Goal: Contribute content: Add original content to the website for others to see

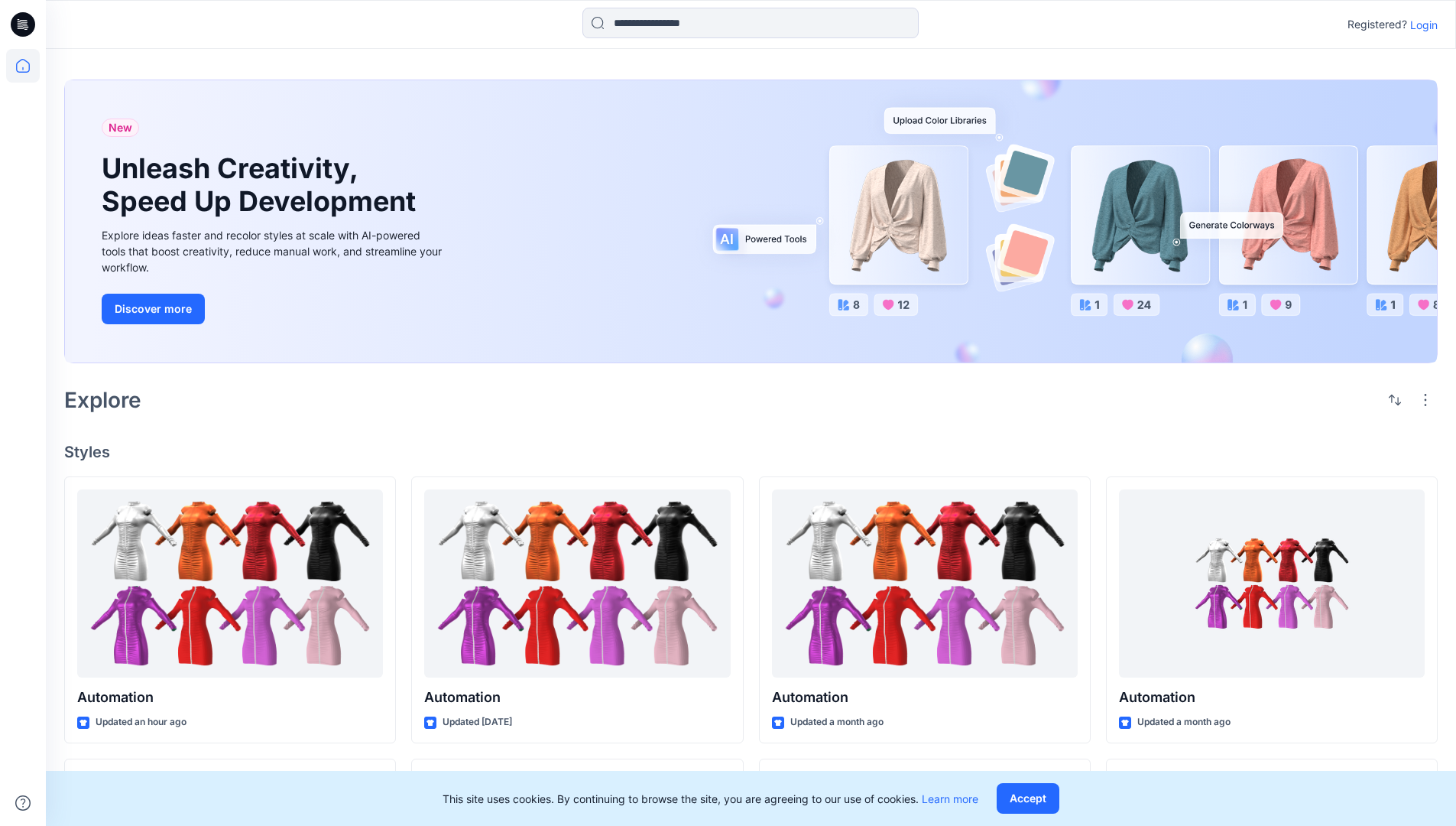
click at [1420, 24] on p "Login" at bounding box center [1424, 24] width 27 height 16
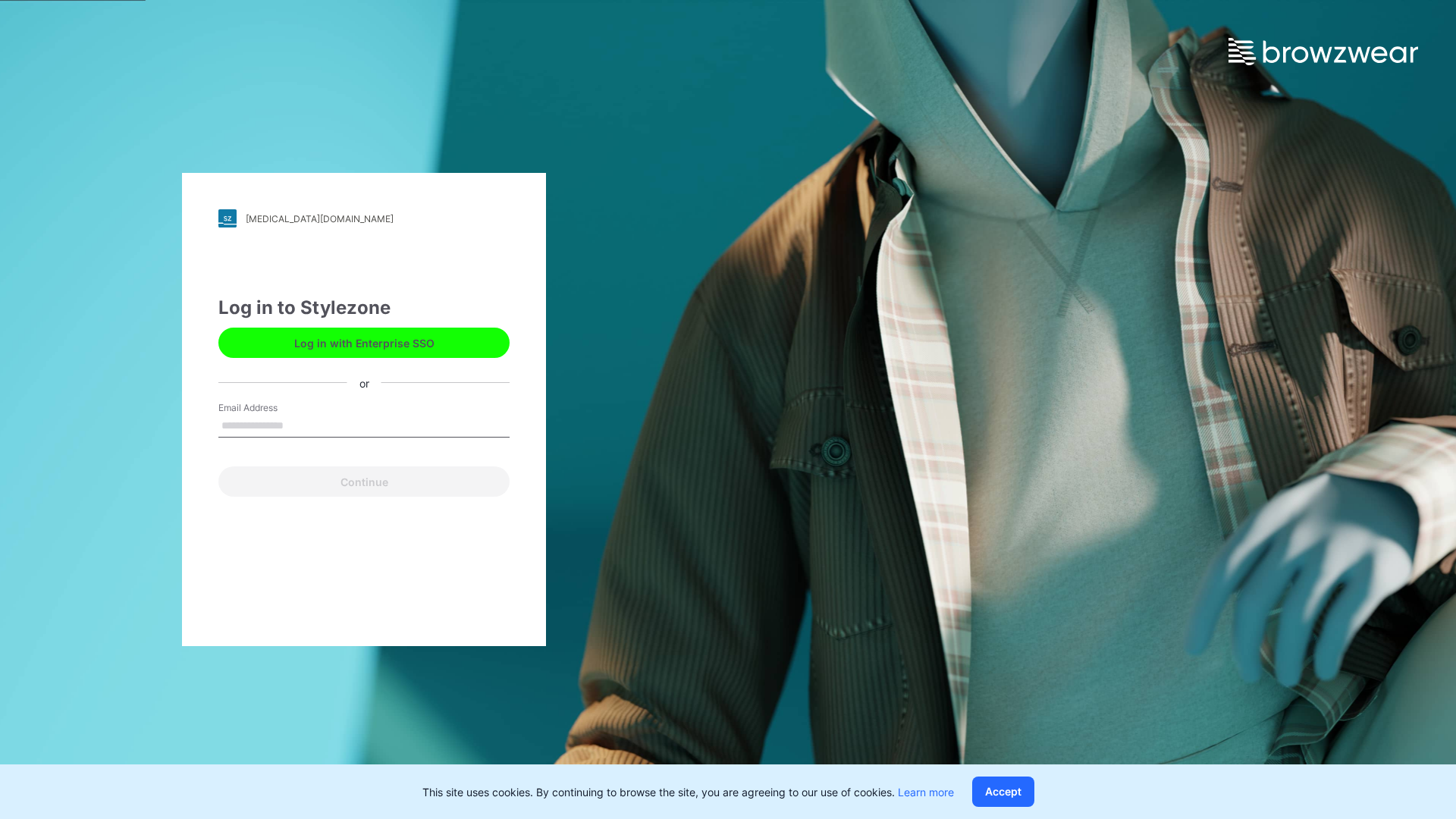
click at [300, 424] on input "Email Address" at bounding box center [364, 426] width 291 height 22
type input "**********"
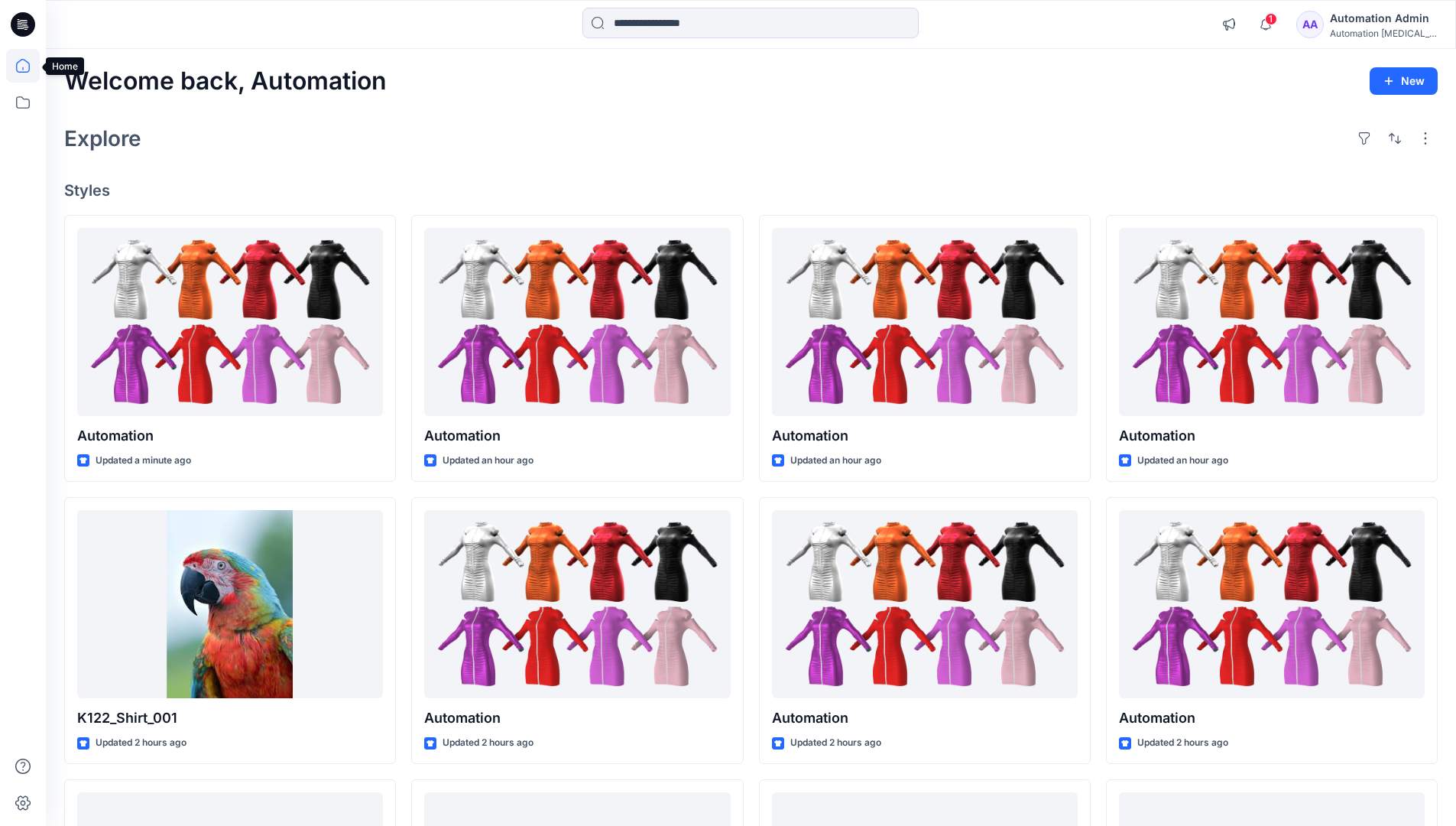
click at [29, 66] on icon at bounding box center [23, 66] width 14 height 14
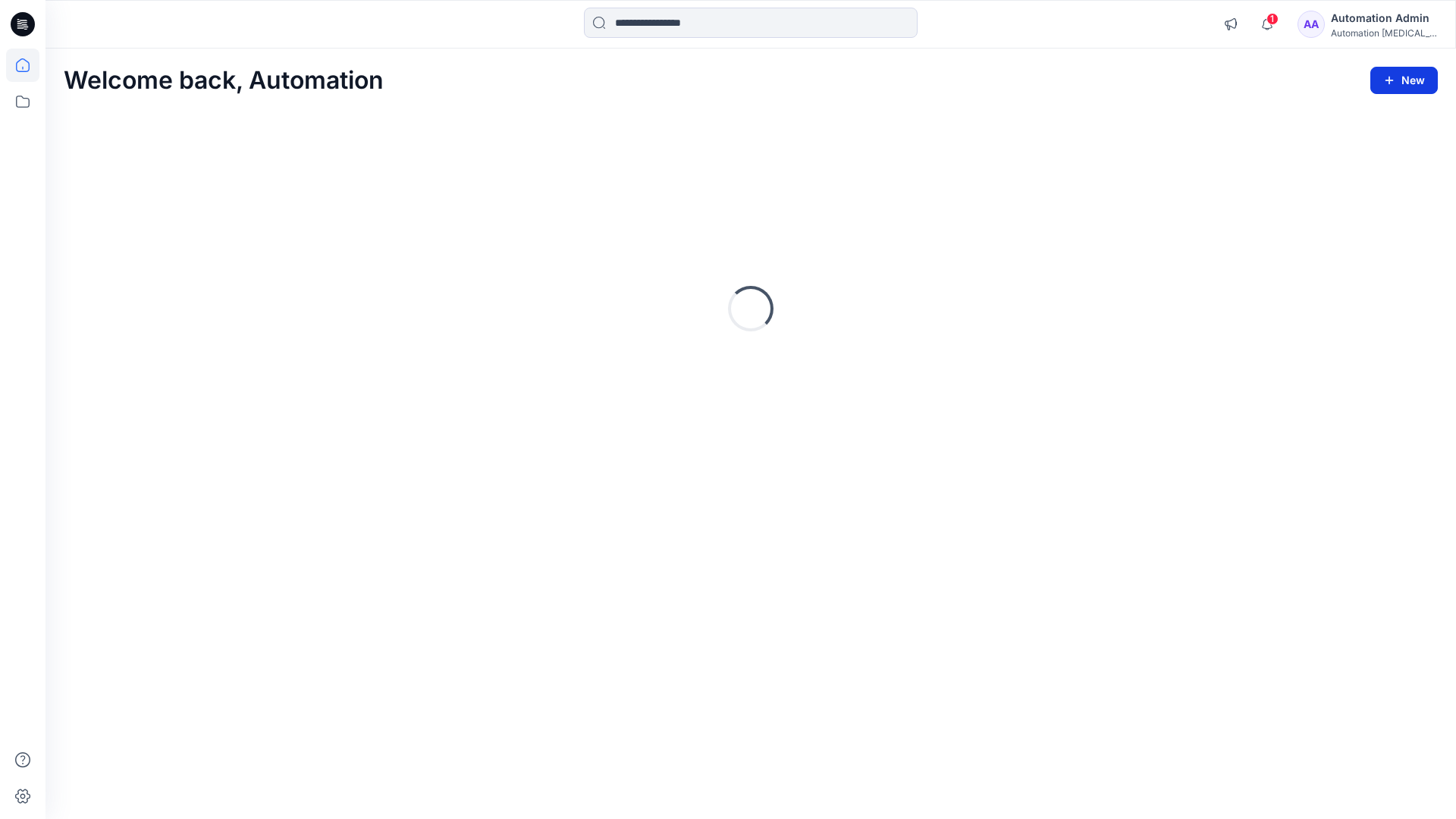
click at [1391, 72] on button "New" at bounding box center [1404, 80] width 68 height 27
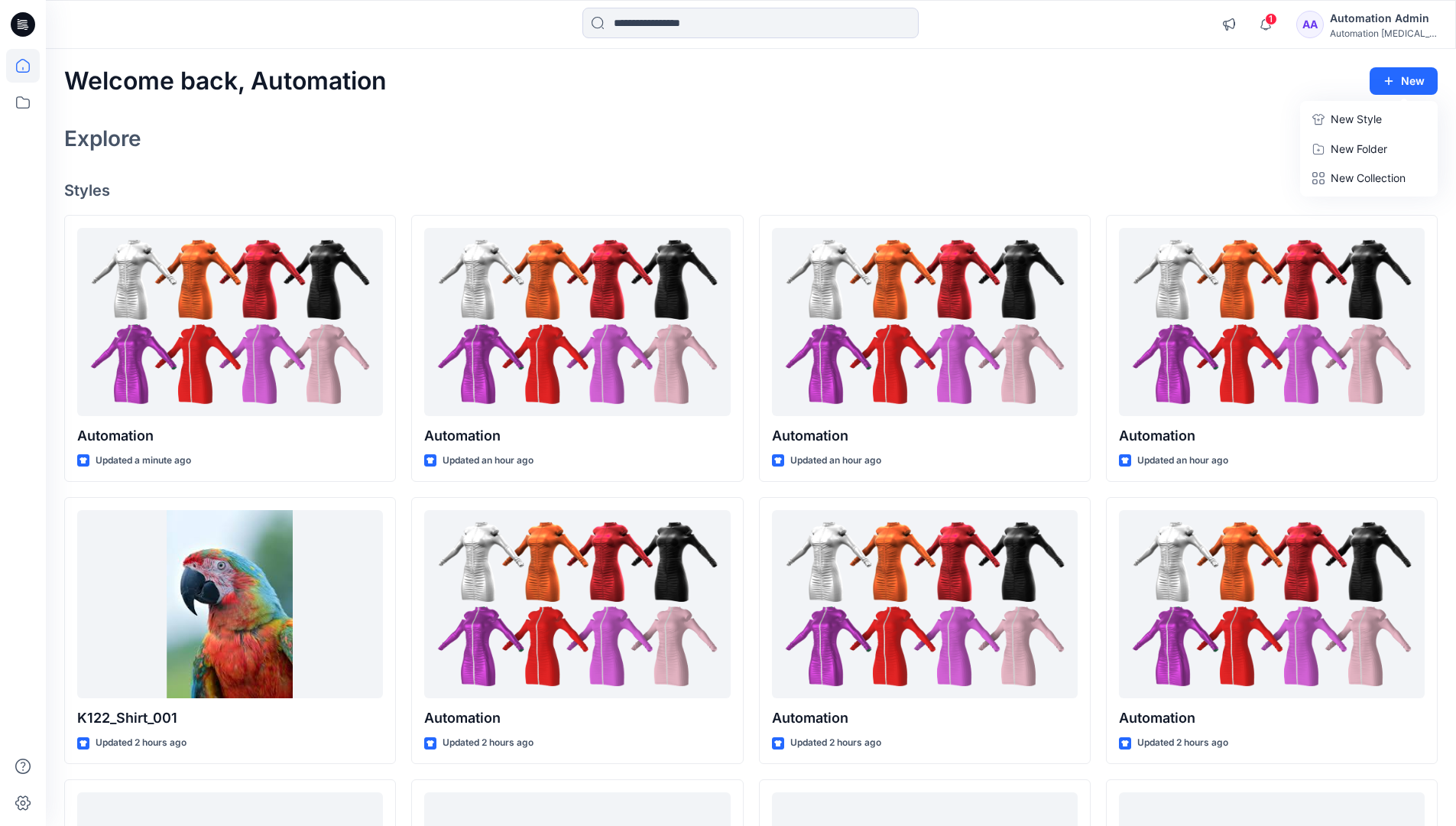
click at [1355, 118] on p "New Style" at bounding box center [1357, 119] width 52 height 19
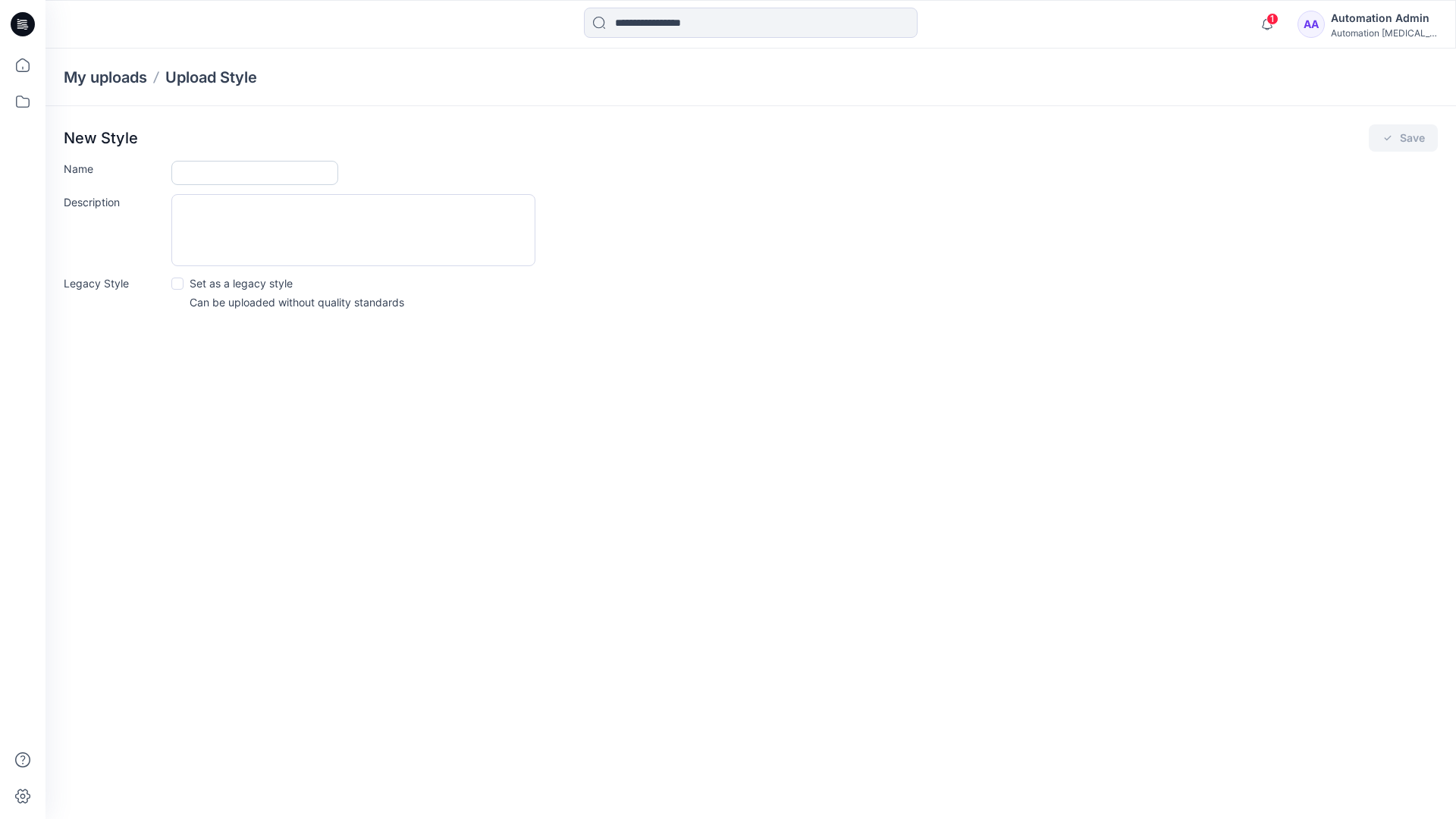
click at [184, 175] on input "Name" at bounding box center [254, 173] width 167 height 24
type input "**********"
click at [1415, 143] on button "Save" at bounding box center [1403, 138] width 69 height 27
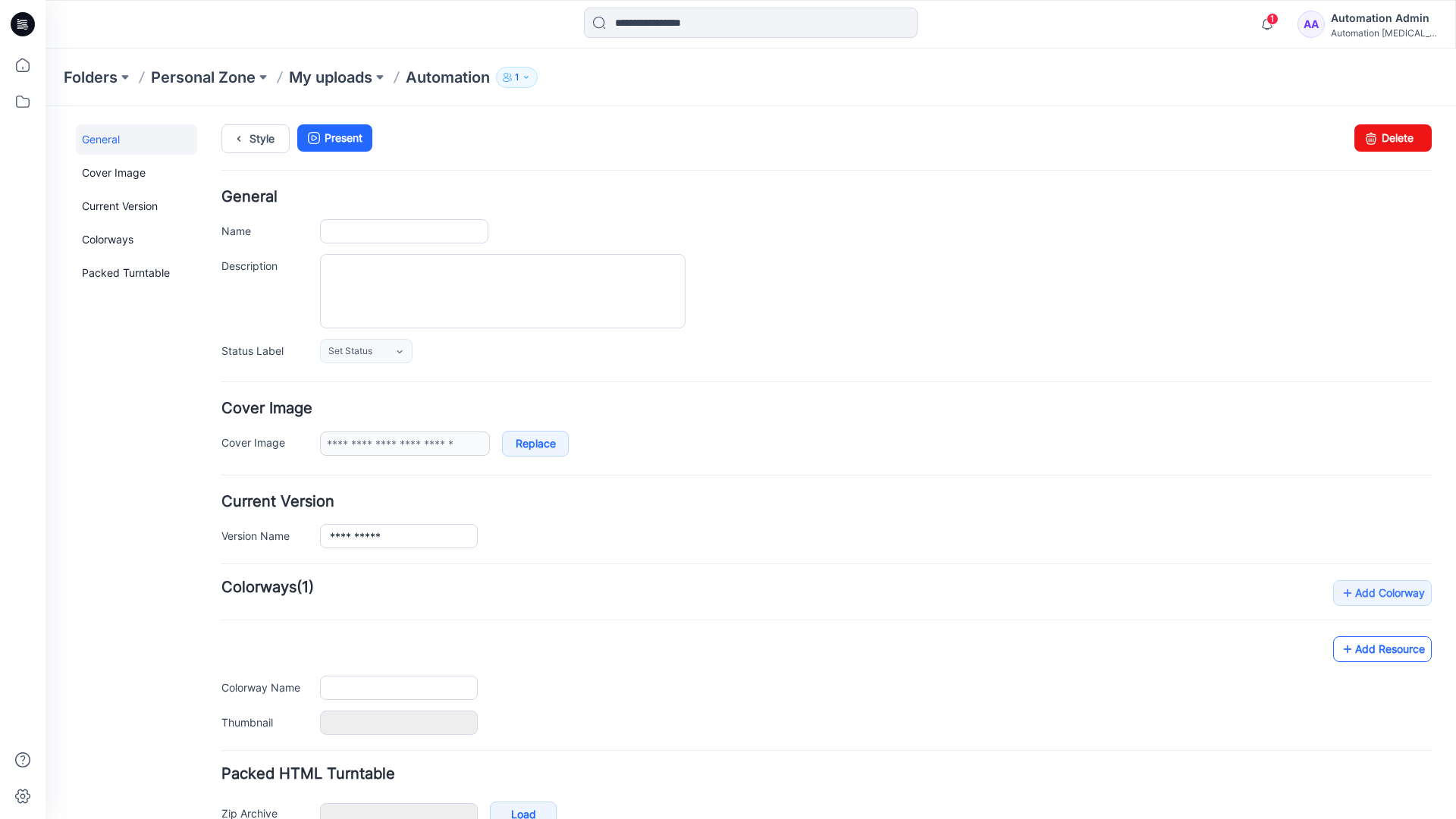
click at [1395, 653] on link "Add Resource" at bounding box center [1383, 650] width 99 height 26
type input "**********"
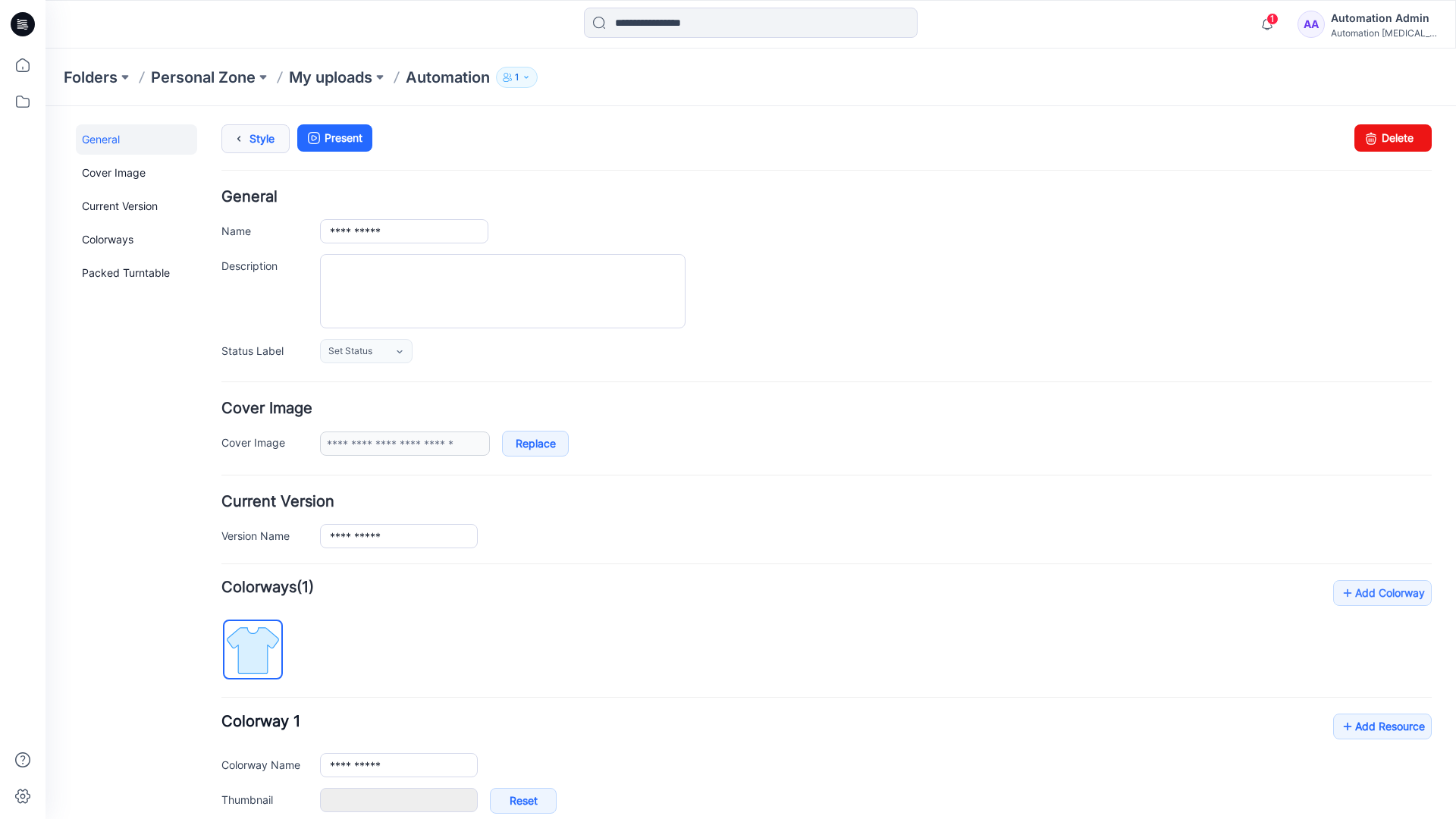
click at [257, 137] on link "Style" at bounding box center [255, 139] width 68 height 29
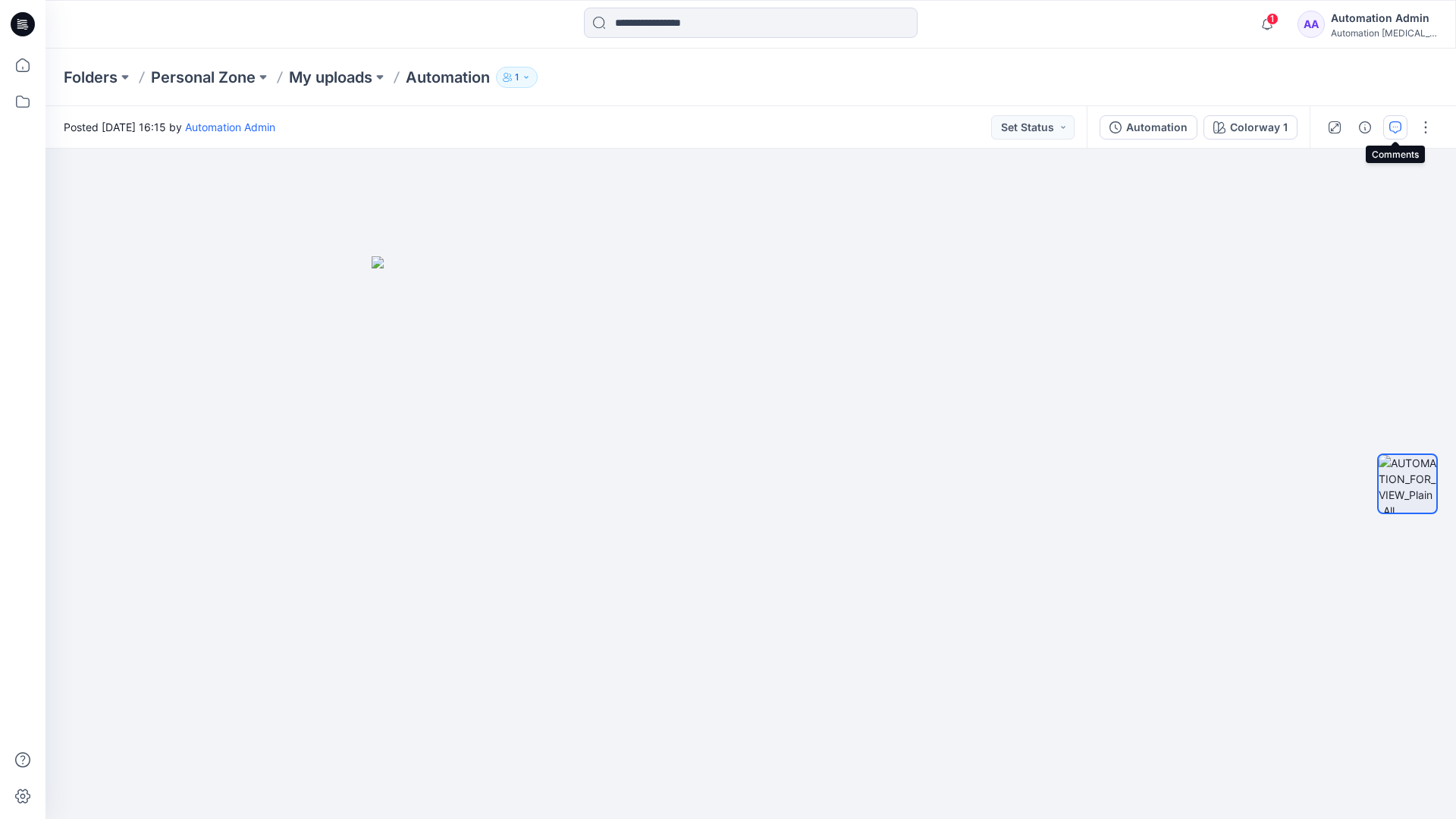
click at [1389, 134] on button "button" at bounding box center [1395, 128] width 24 height 24
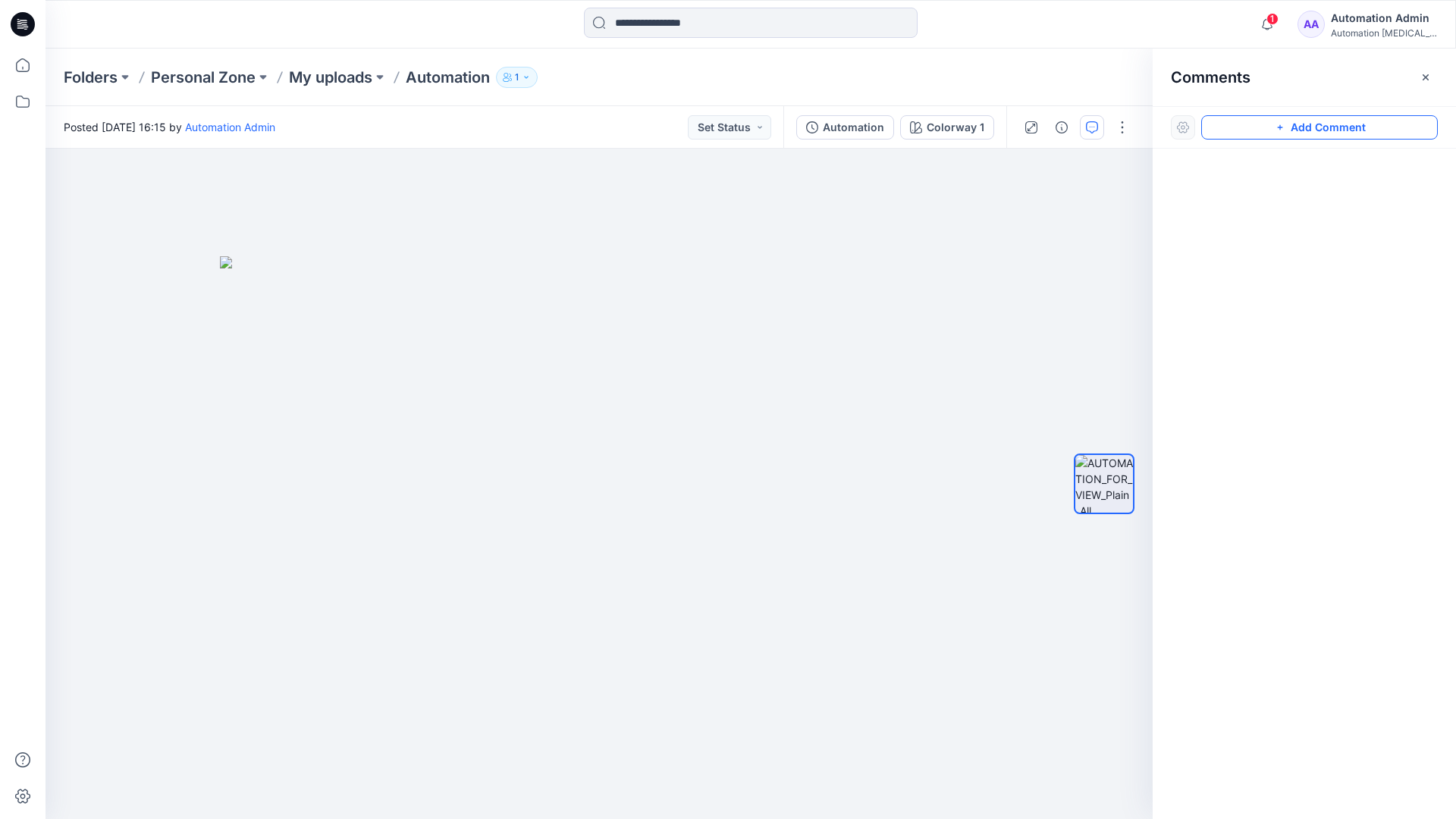
click at [1391, 133] on button "Add Comment" at bounding box center [1319, 128] width 236 height 24
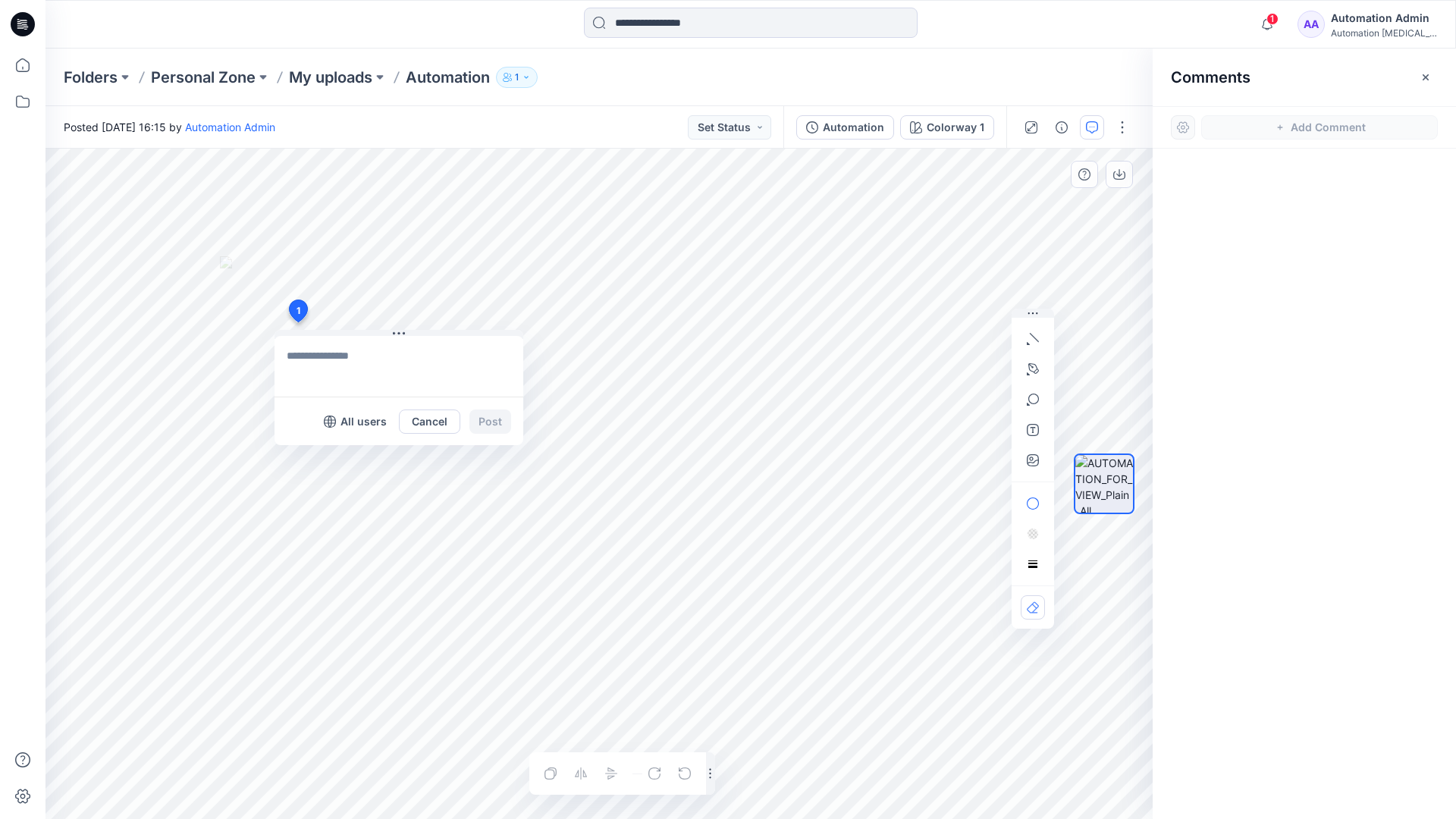
click at [297, 322] on div "1 All users Cancel Post Layer 1" at bounding box center [599, 484] width 1107 height 670
type textarea "**********"
click at [350, 428] on p "All users" at bounding box center [364, 422] width 47 height 19
click at [321, 427] on p "Members only" at bounding box center [349, 422] width 75 height 19
click at [489, 422] on button "Post" at bounding box center [489, 422] width 42 height 24
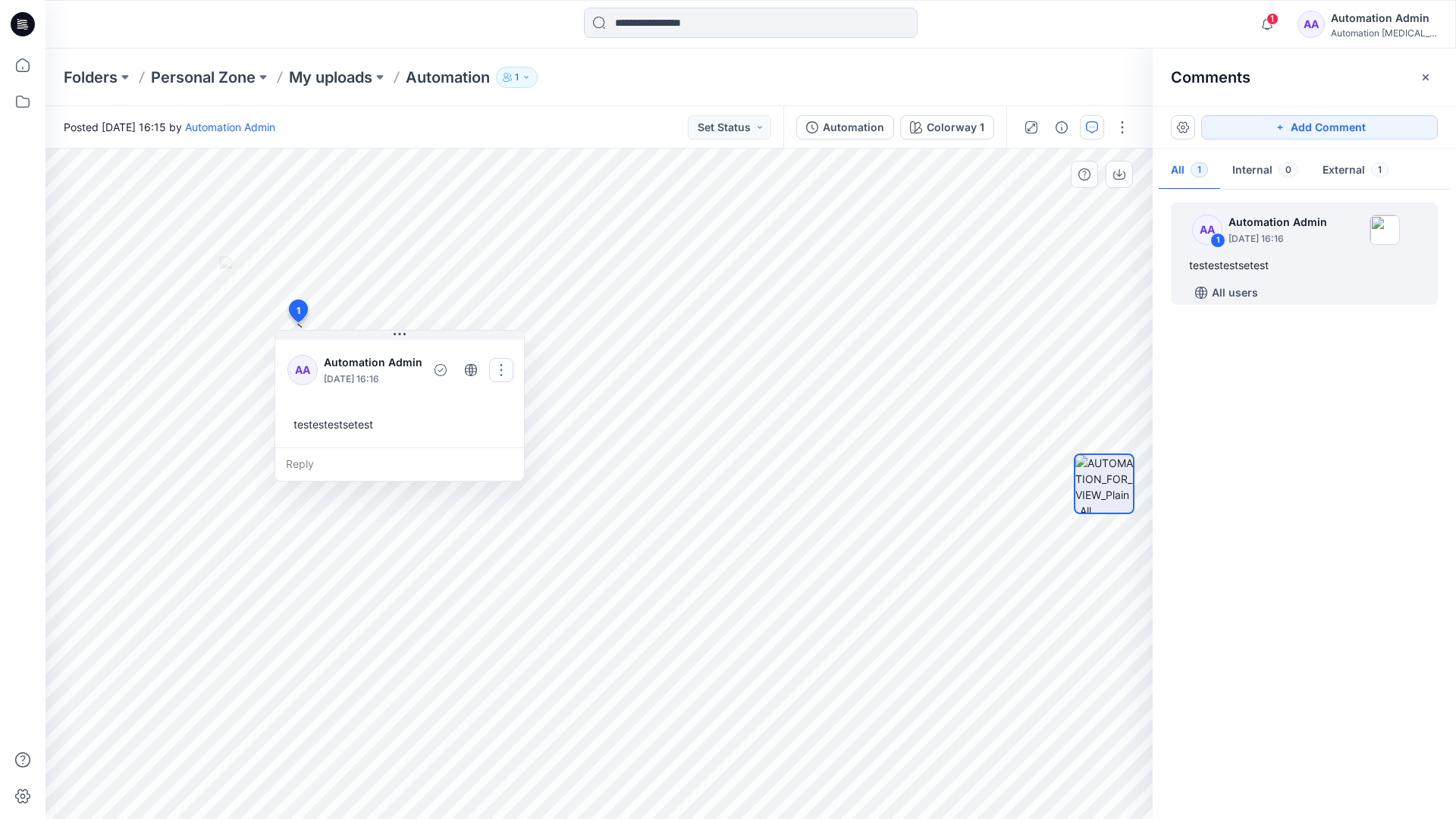
click at [501, 370] on button "button" at bounding box center [501, 370] width 24 height 24
click at [500, 399] on p "Edit comment" at bounding box center [506, 405] width 68 height 16
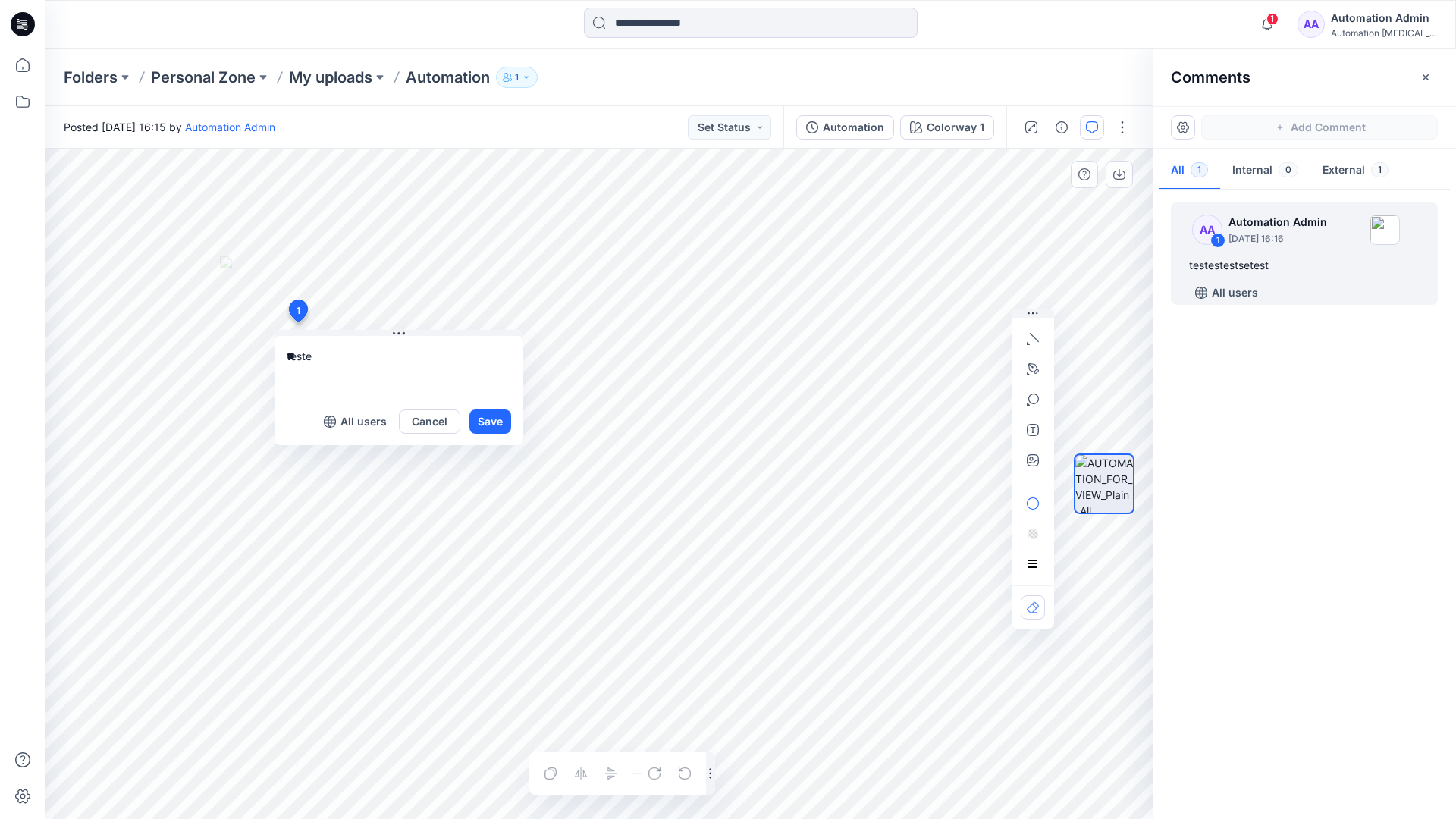
type textarea "*"
type textarea "**********"
click at [485, 429] on button "Save" at bounding box center [489, 422] width 42 height 24
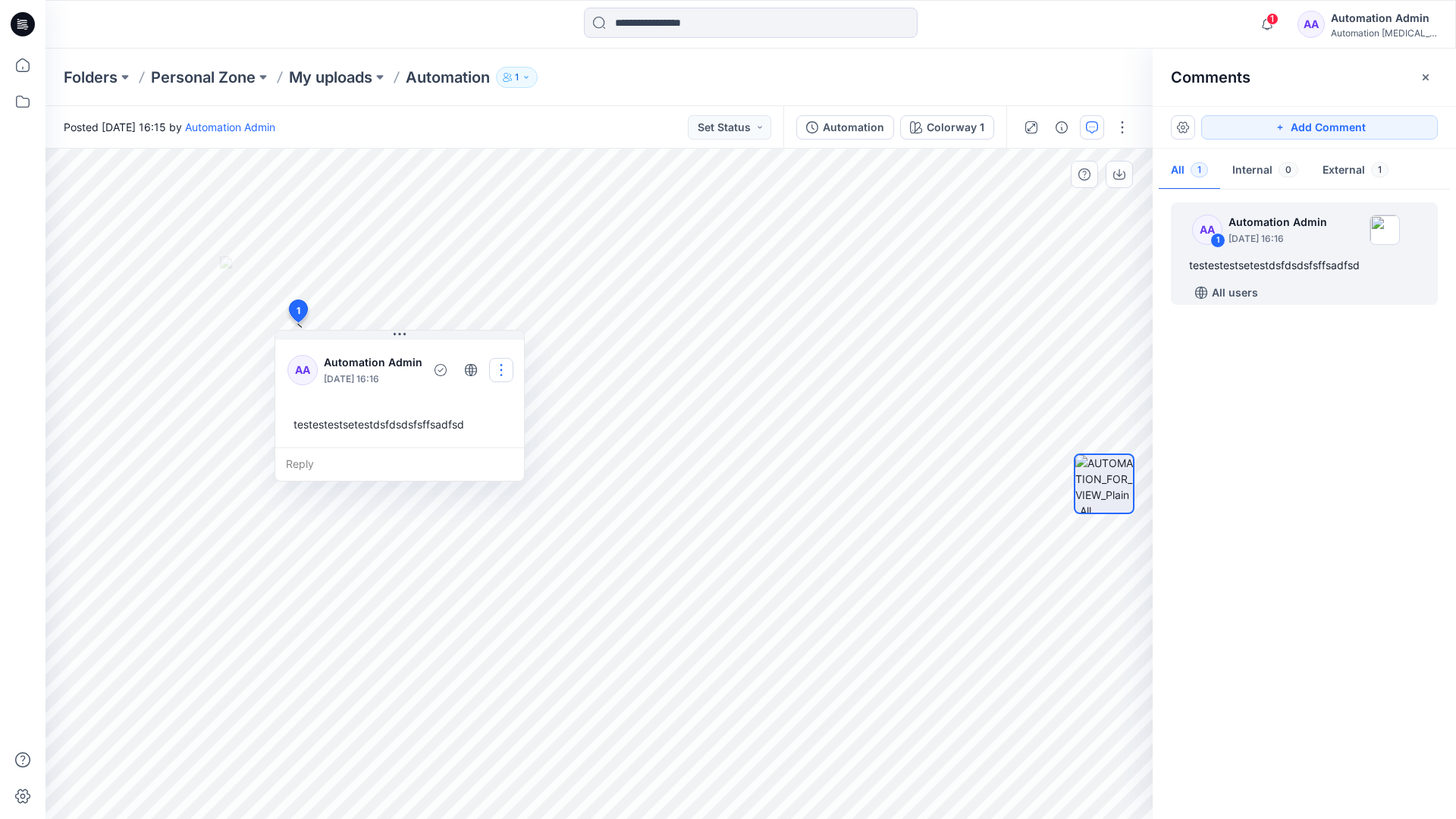
click at [503, 364] on button "button" at bounding box center [501, 370] width 24 height 24
click at [480, 441] on p "Delete thread" at bounding box center [506, 446] width 68 height 16
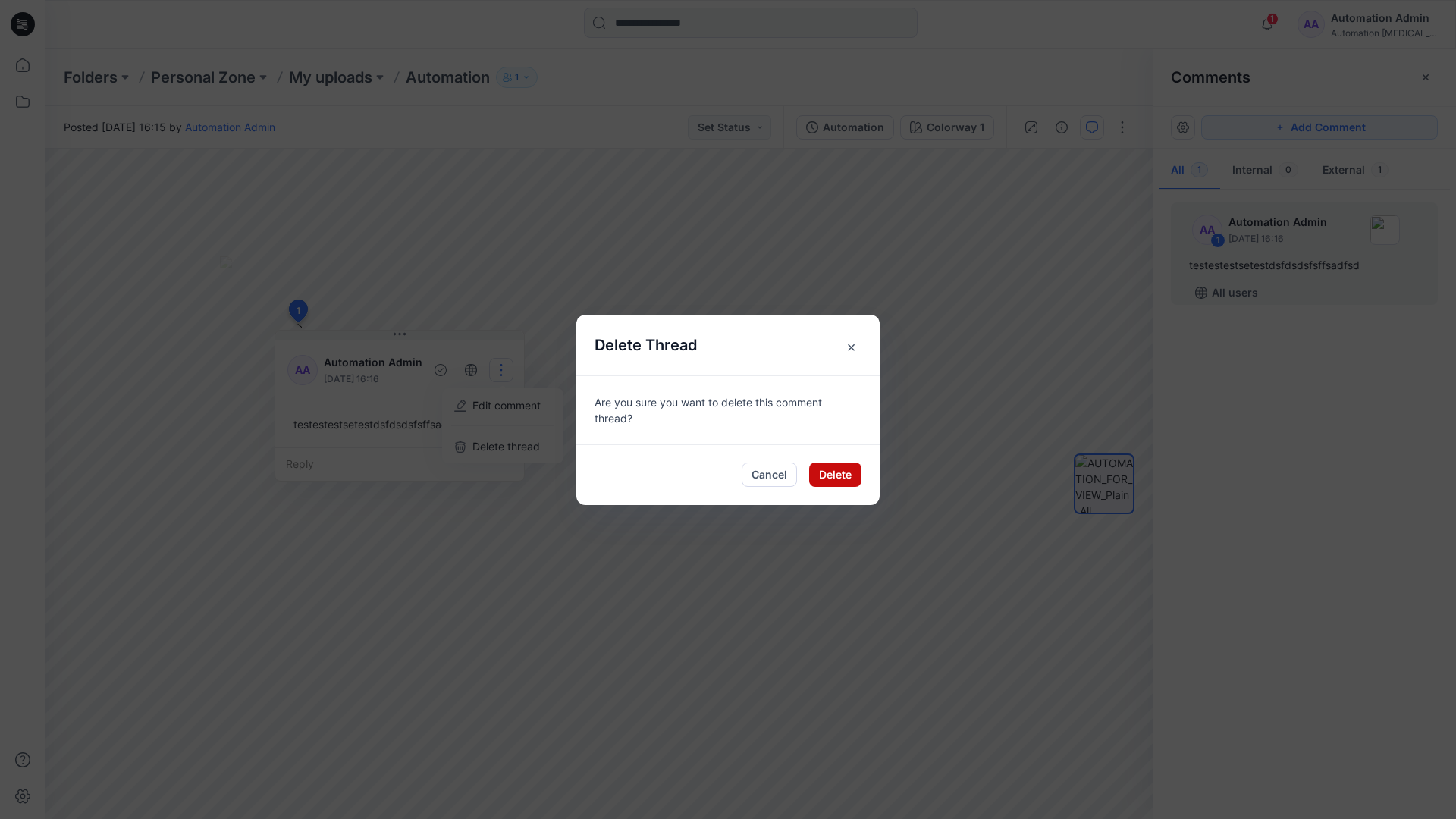
click at [824, 477] on button "Delete" at bounding box center [835, 475] width 52 height 24
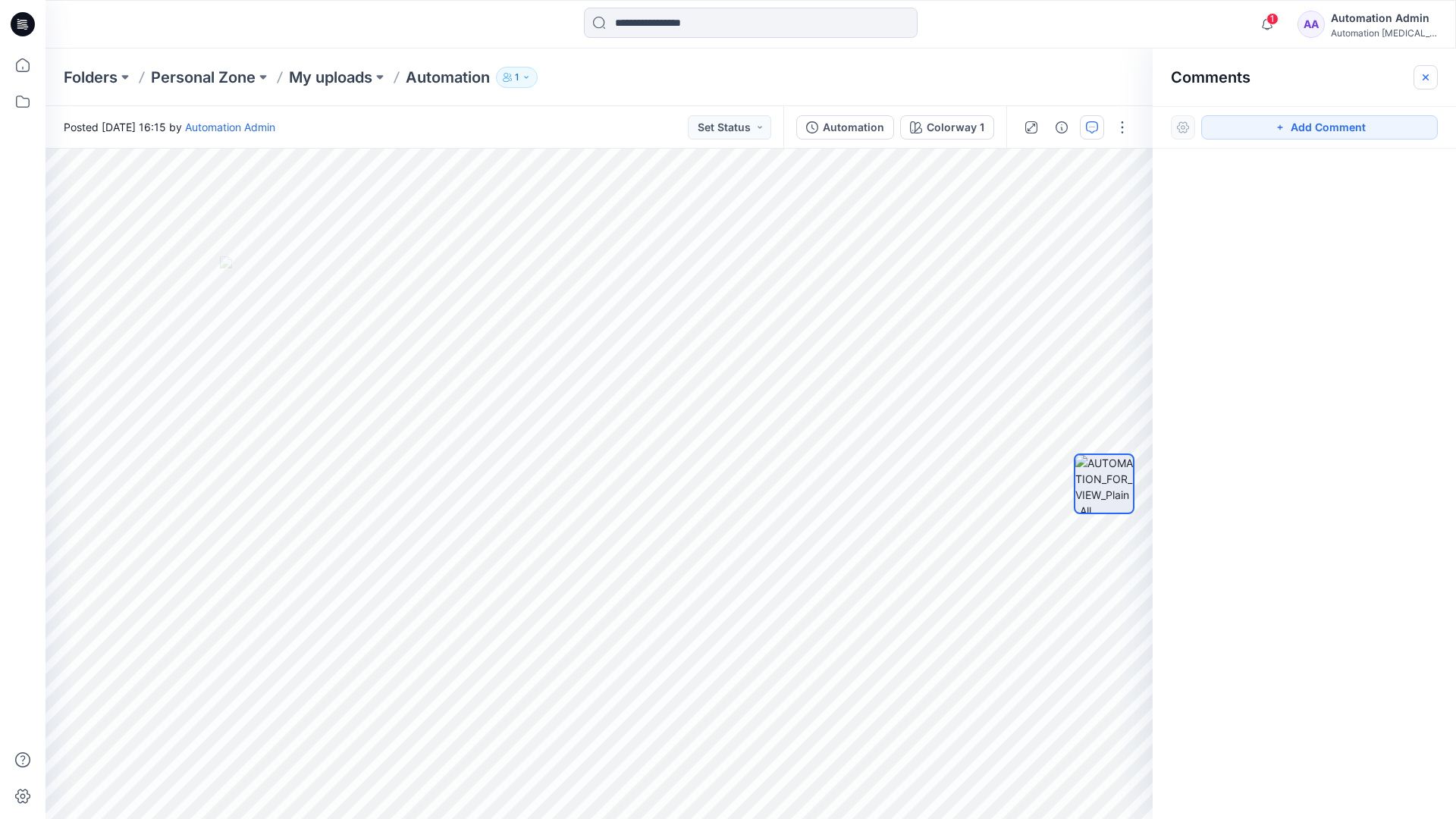
click at [1421, 84] on button "button" at bounding box center [1425, 77] width 24 height 24
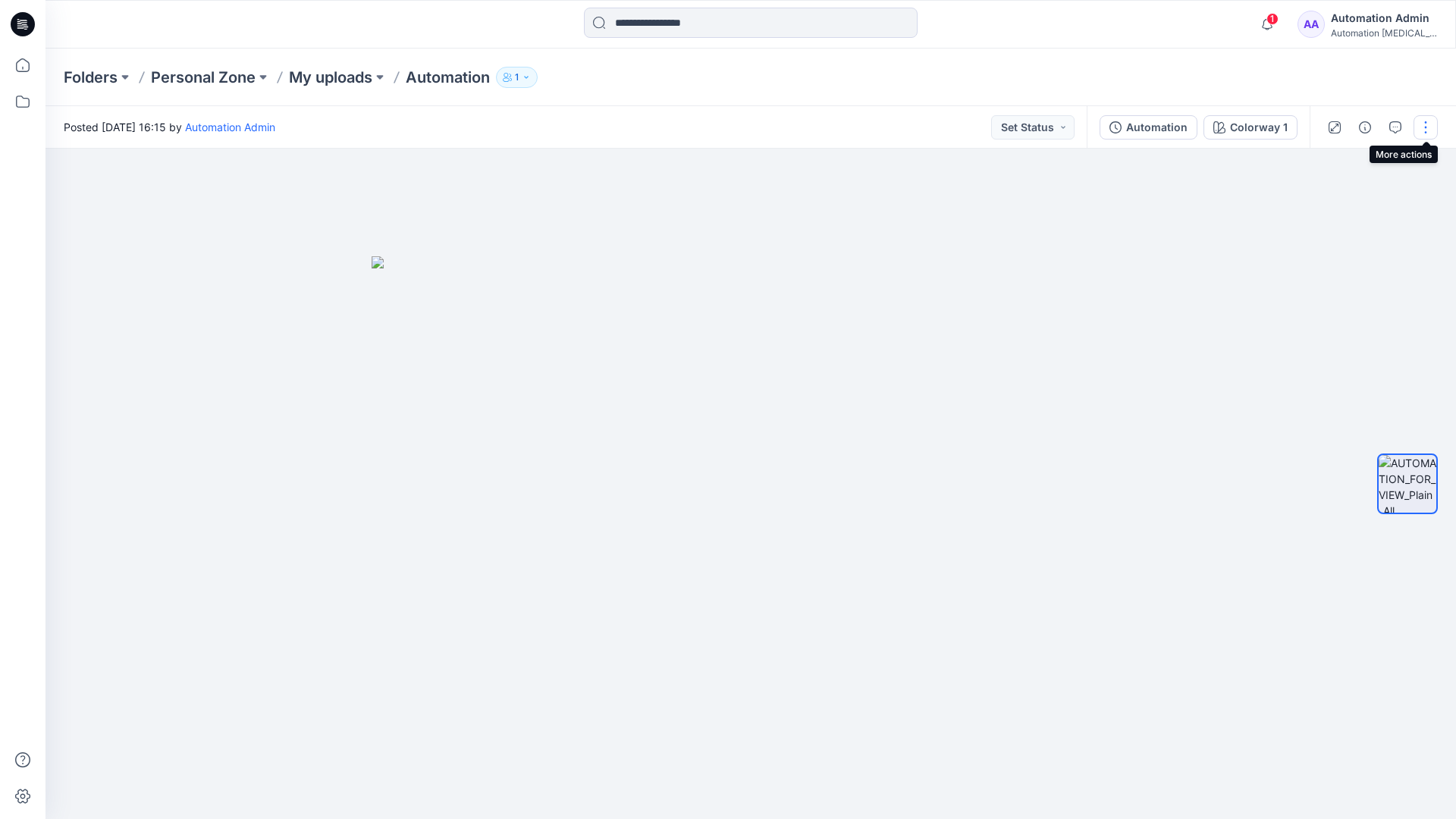
click at [1424, 129] on button "button" at bounding box center [1425, 128] width 24 height 24
click at [1372, 207] on button "Edit" at bounding box center [1362, 205] width 140 height 28
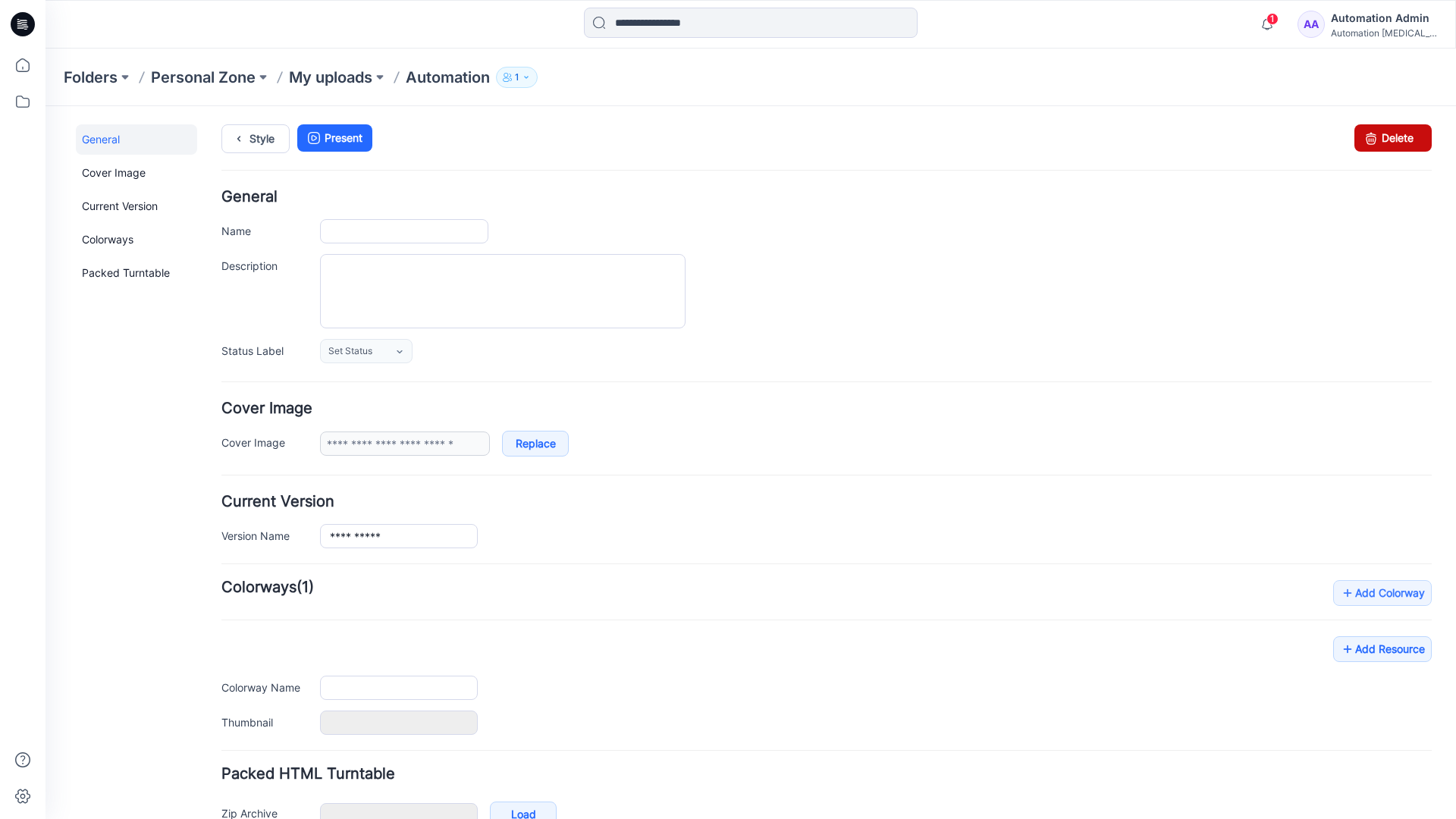
click at [1360, 145] on icon at bounding box center [1370, 138] width 21 height 27
type input "**********"
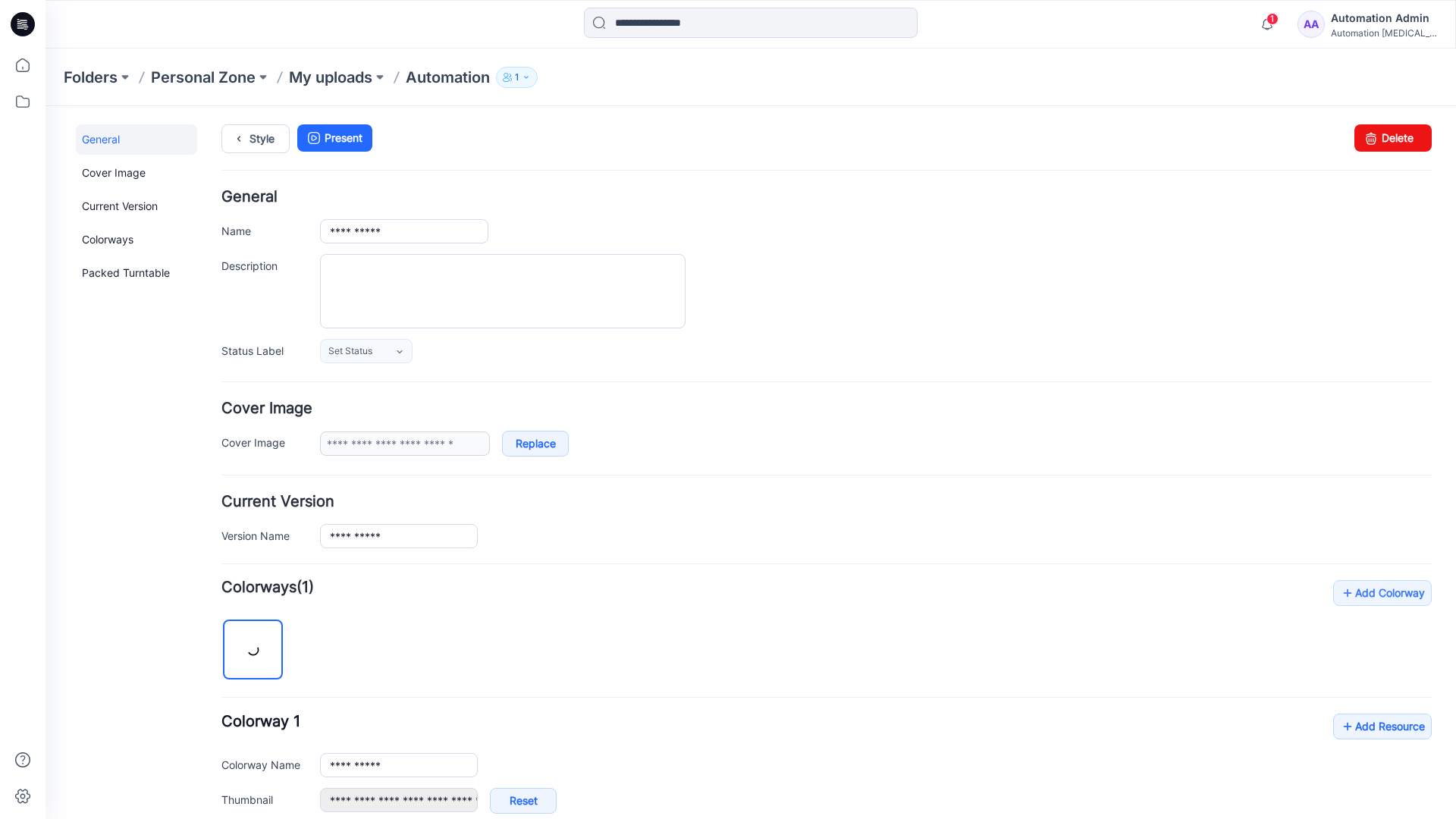
click at [1217, 383] on form "**********" at bounding box center [826, 619] width 1210 height 859
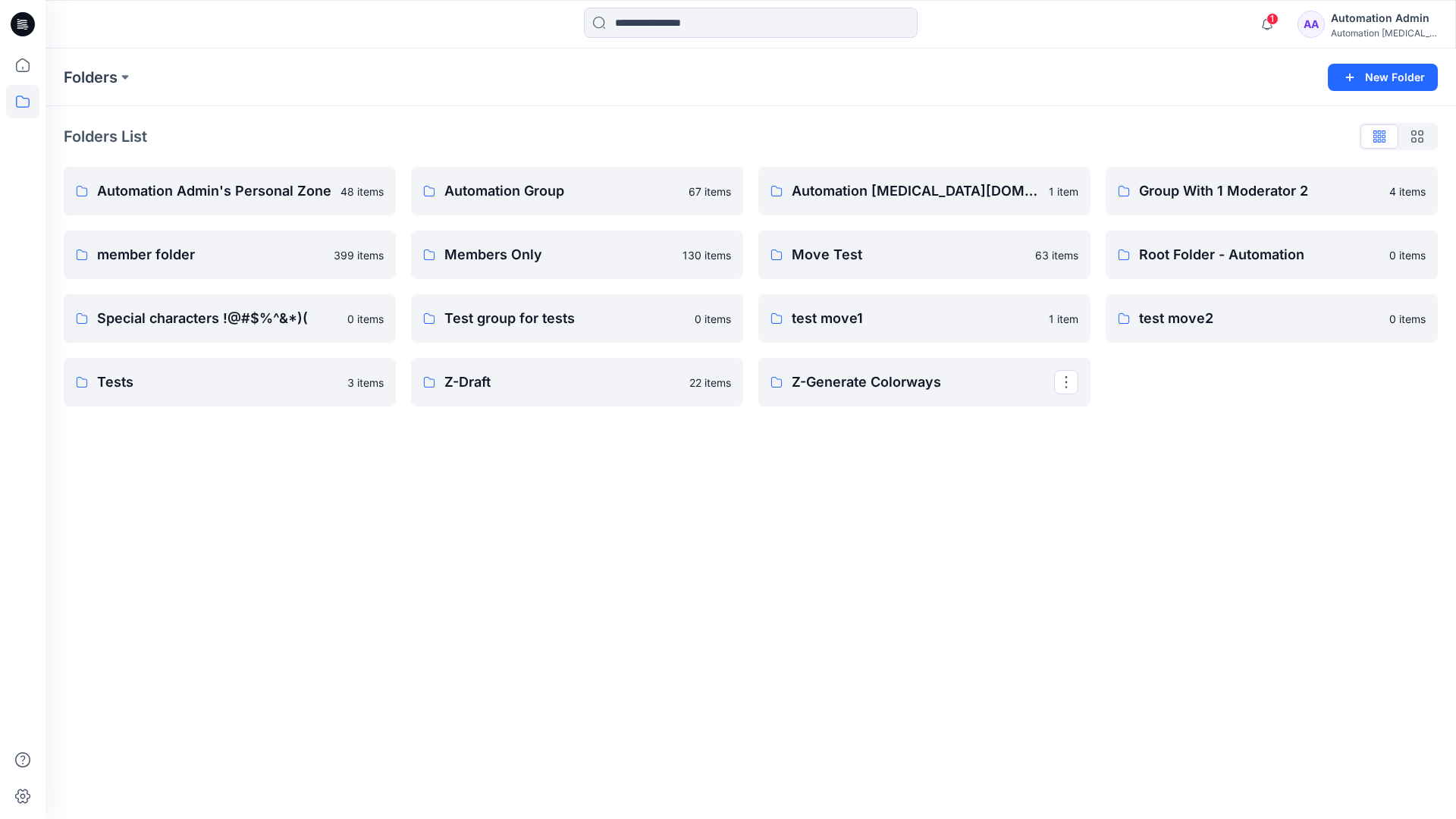
click at [1377, 18] on div "Automation Admin" at bounding box center [1383, 19] width 106 height 19
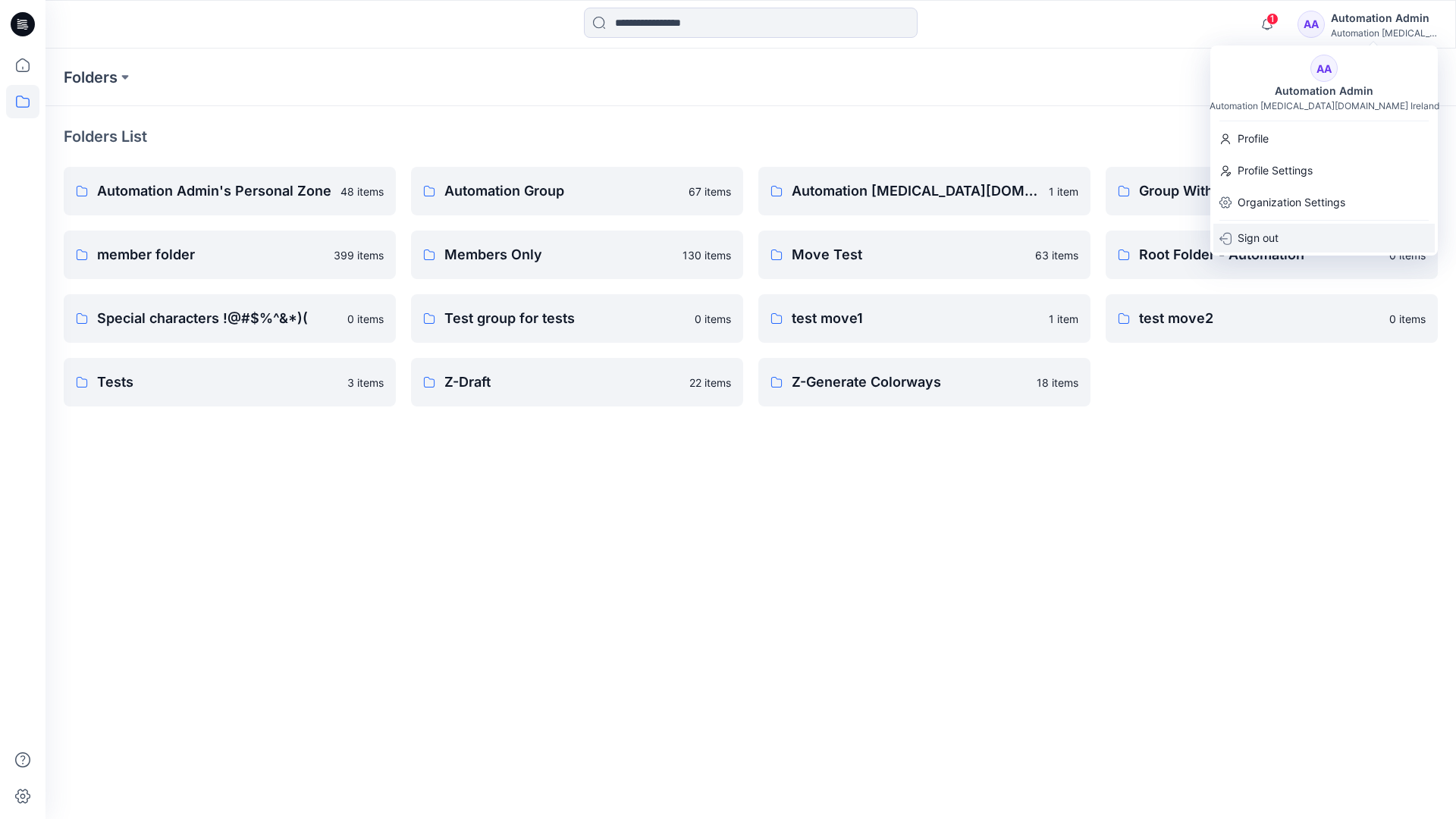
click at [1269, 230] on p "Sign out" at bounding box center [1258, 237] width 41 height 29
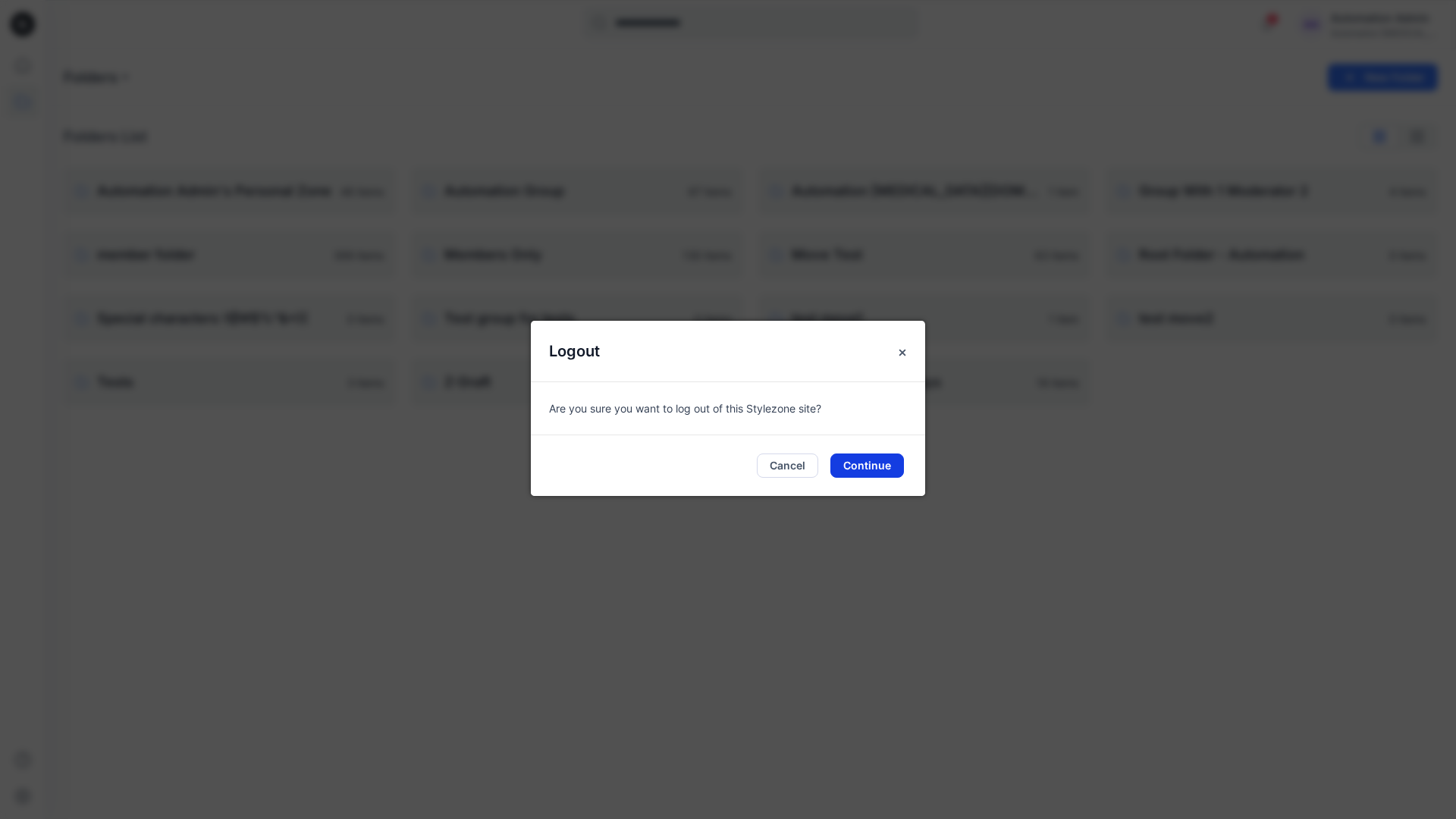
click at [879, 462] on button "Continue" at bounding box center [866, 465] width 73 height 24
